Goal: Find contact information: Find contact information

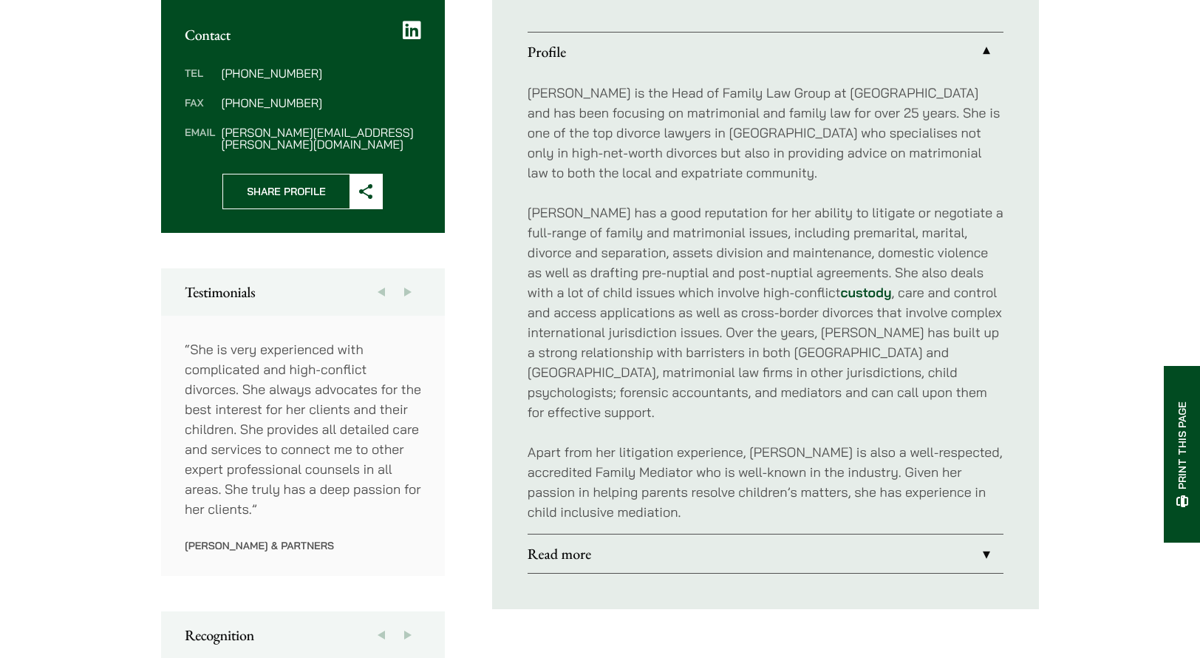
scroll to position [591, 0]
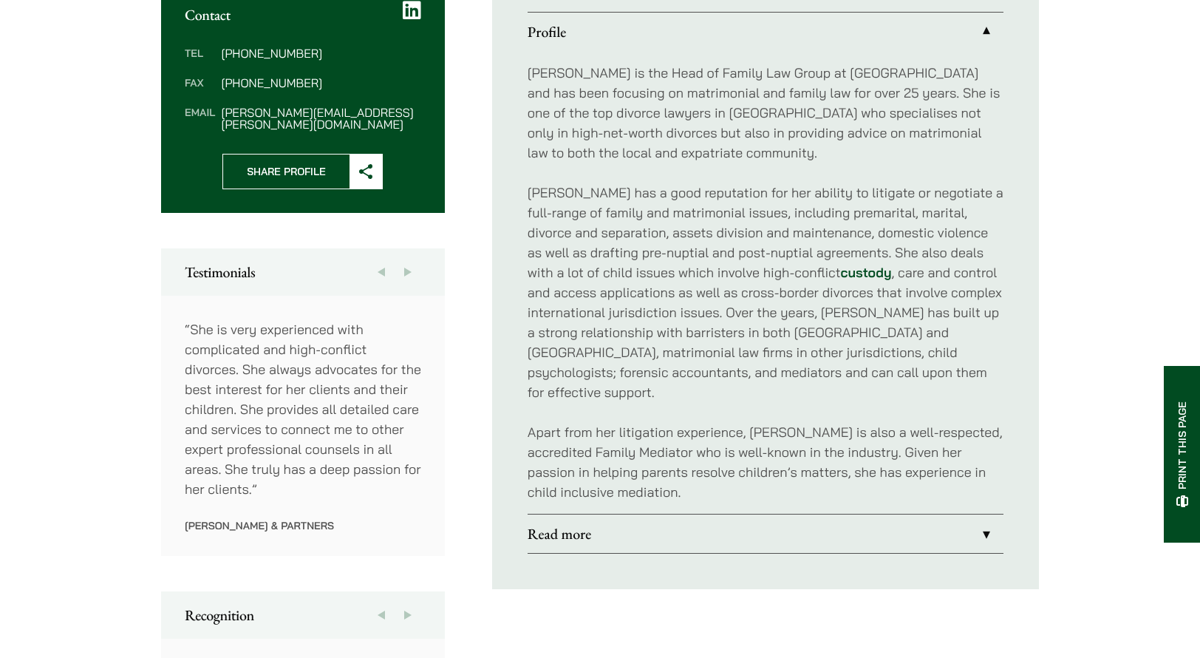
click at [599, 515] on link "Read more" at bounding box center [766, 533] width 476 height 38
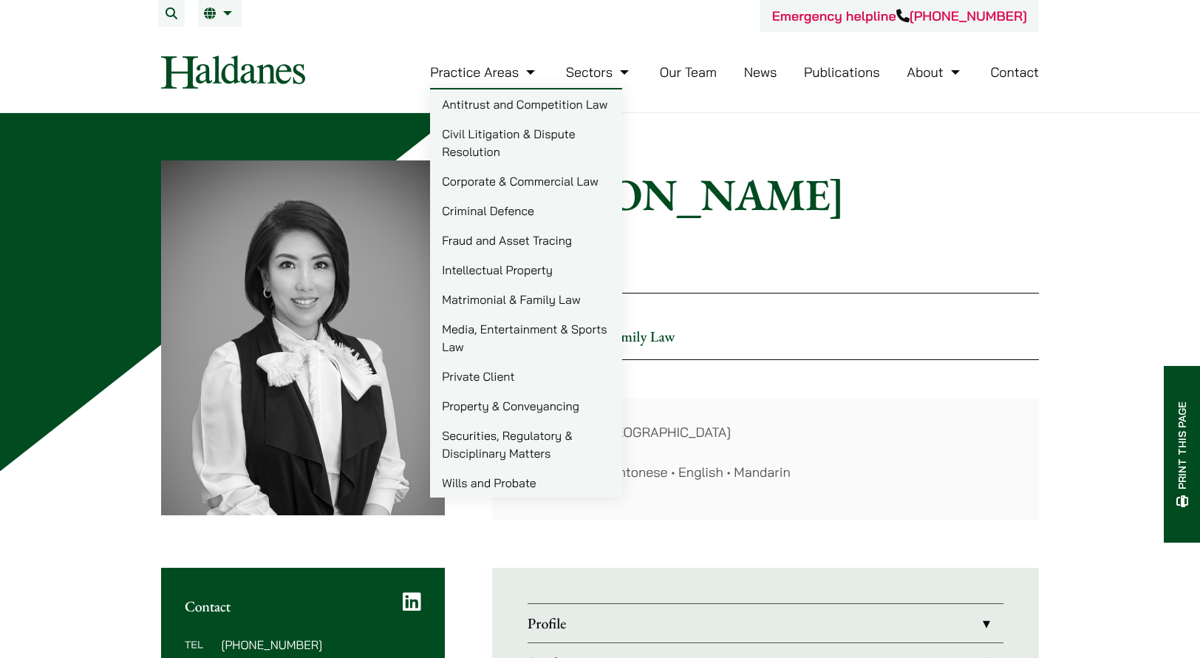
click at [477, 296] on link "Matrimonial & Family Law" at bounding box center [526, 300] width 192 height 30
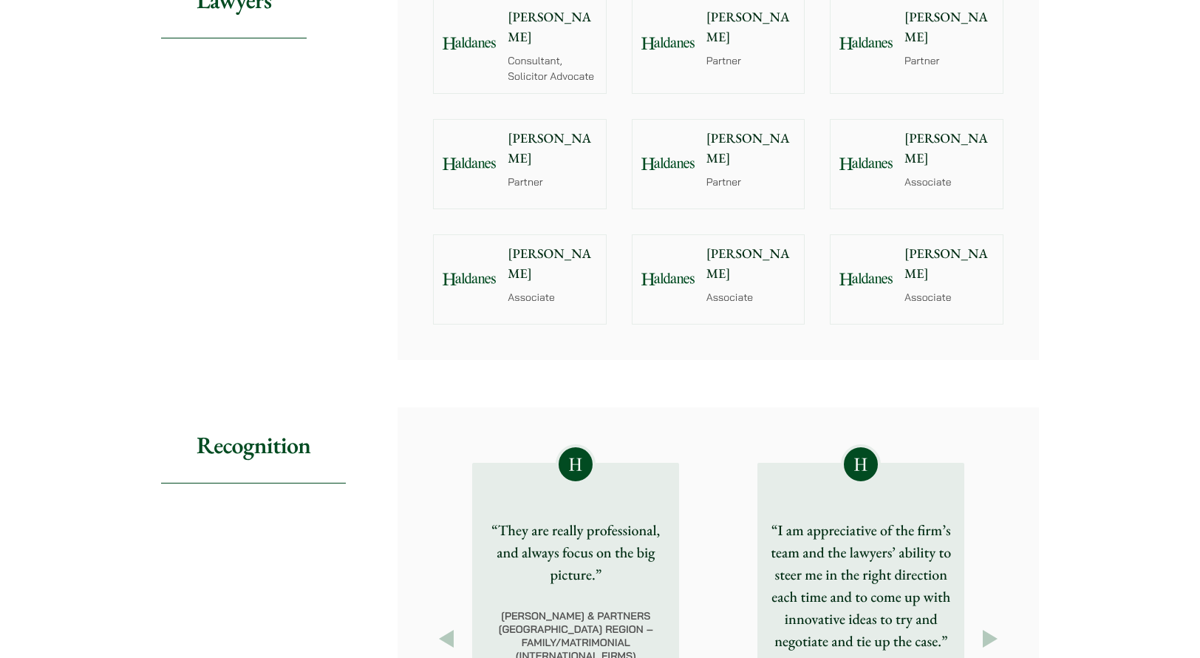
scroll to position [1183, 0]
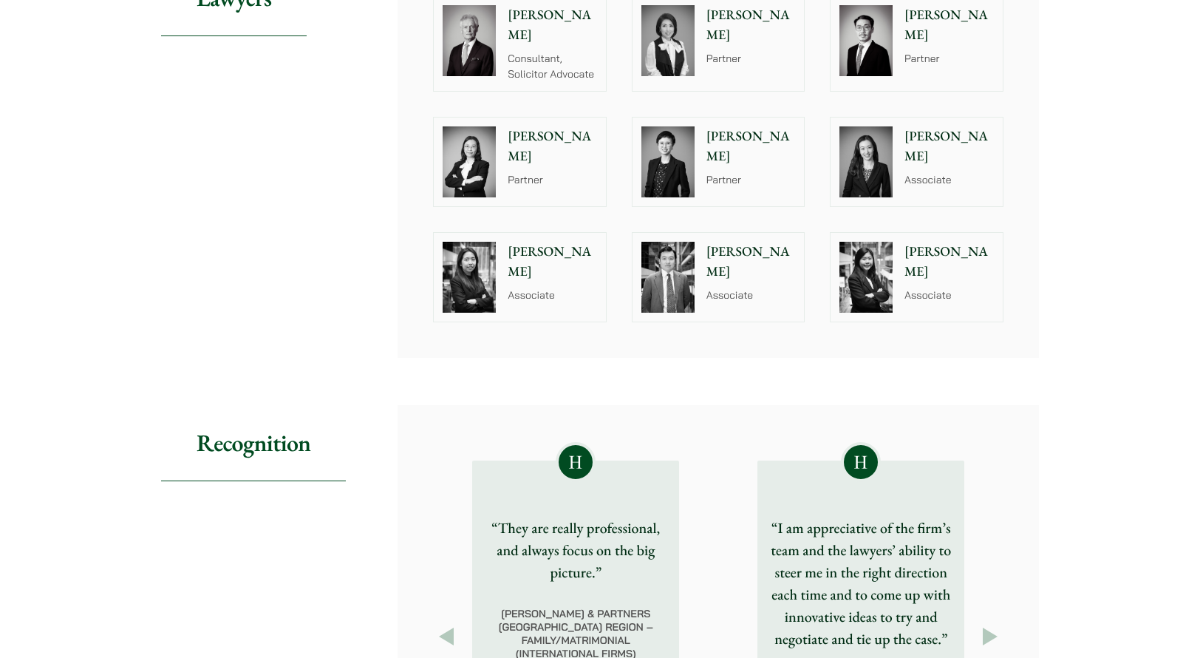
click at [936, 18] on p "Willard Li" at bounding box center [949, 25] width 89 height 40
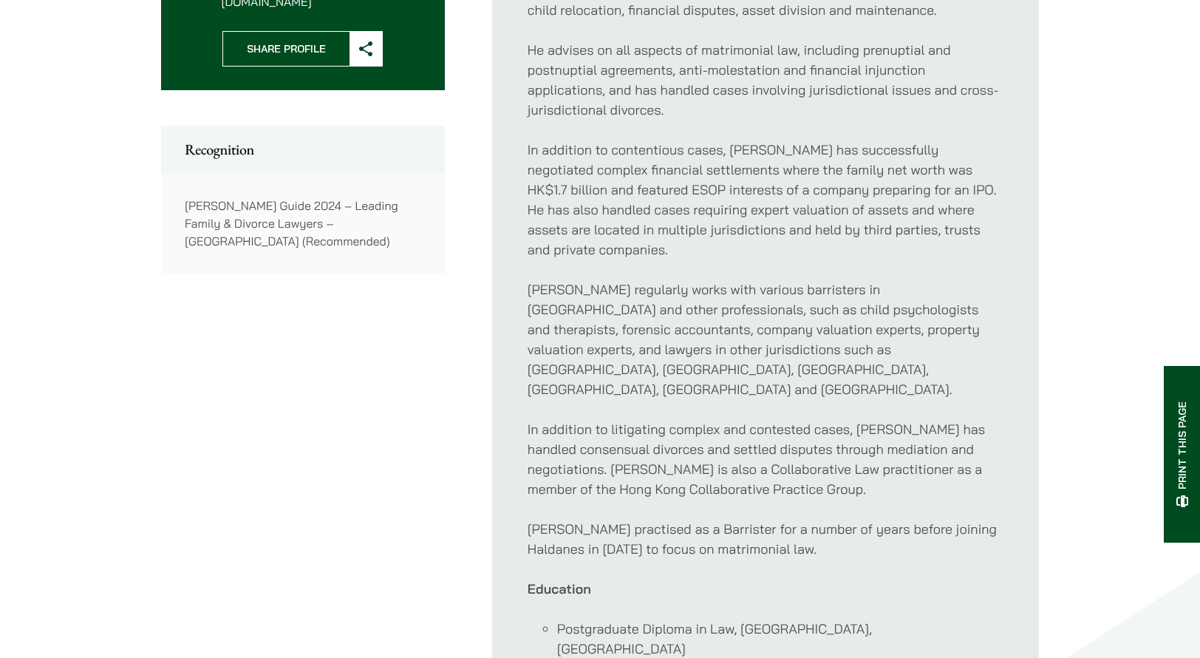
scroll to position [443, 0]
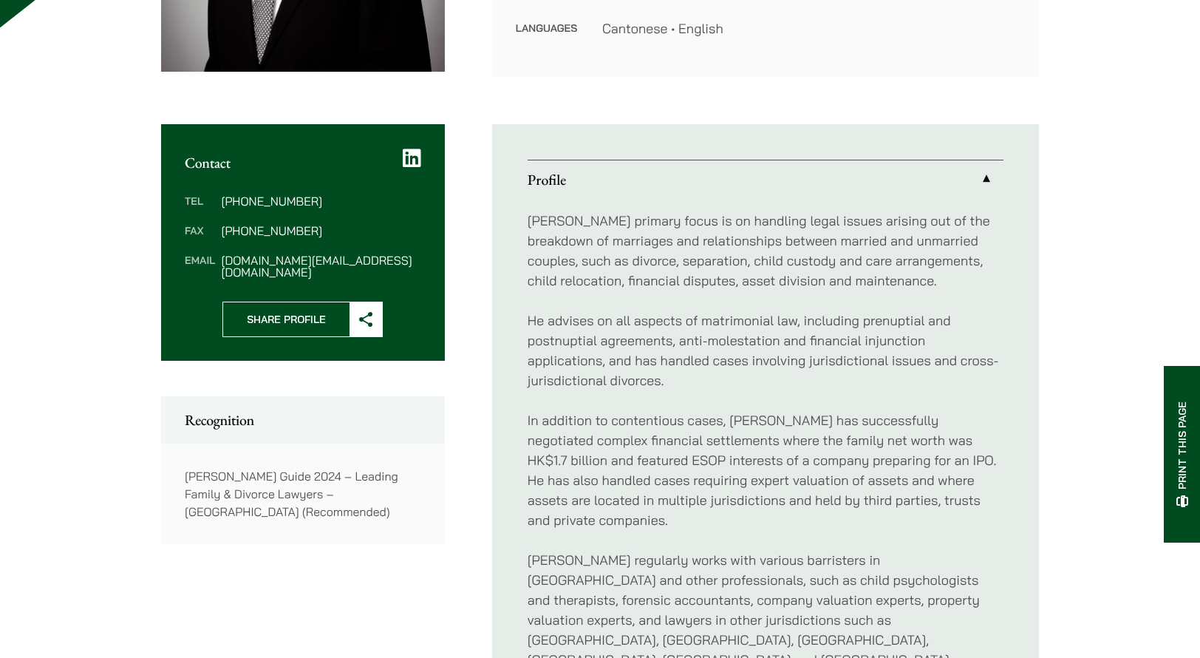
click at [310, 262] on dd "willard.li@haldanes.com" at bounding box center [321, 266] width 200 height 24
drag, startPoint x: 350, startPoint y: 257, endPoint x: 222, endPoint y: 261, distance: 127.9
click at [222, 261] on dd "willard.li@haldanes.com" at bounding box center [321, 266] width 200 height 24
copy dd "willard.li@haldanes.com"
